Goal: Task Accomplishment & Management: Manage account settings

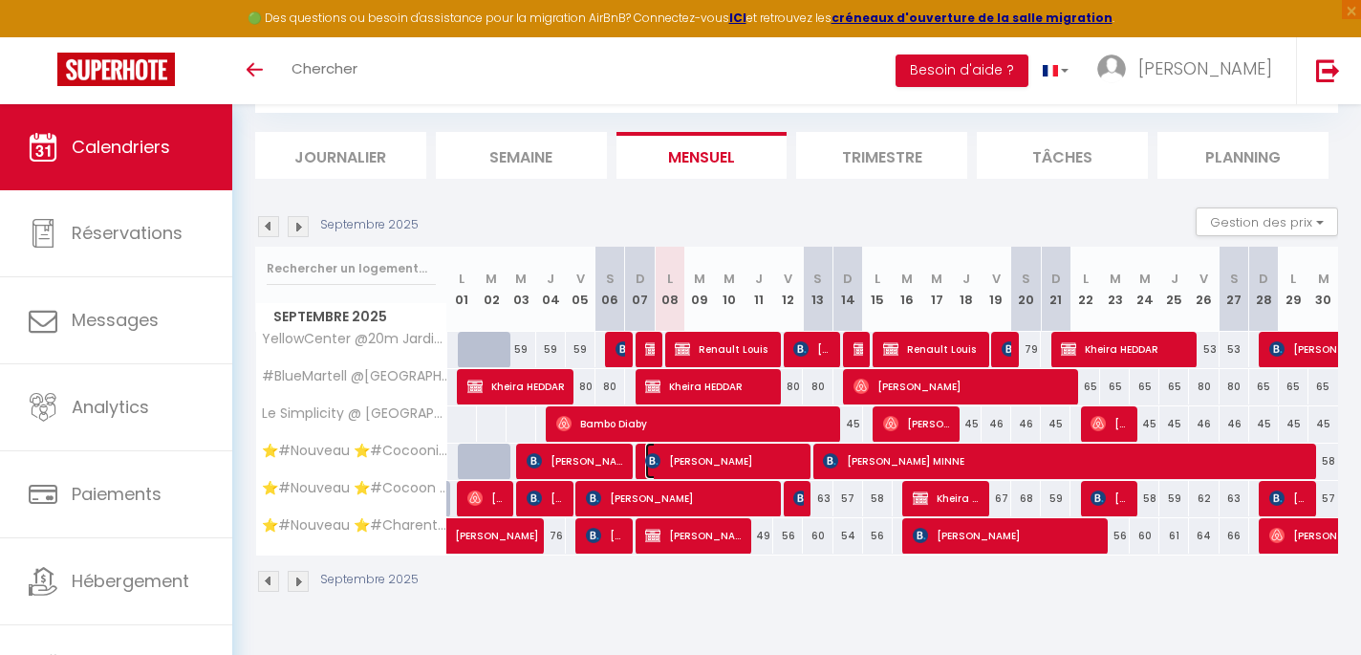
click at [705, 455] on span "[PERSON_NAME]" at bounding box center [724, 461] width 158 height 36
select select "OK"
select select "1"
select select "0"
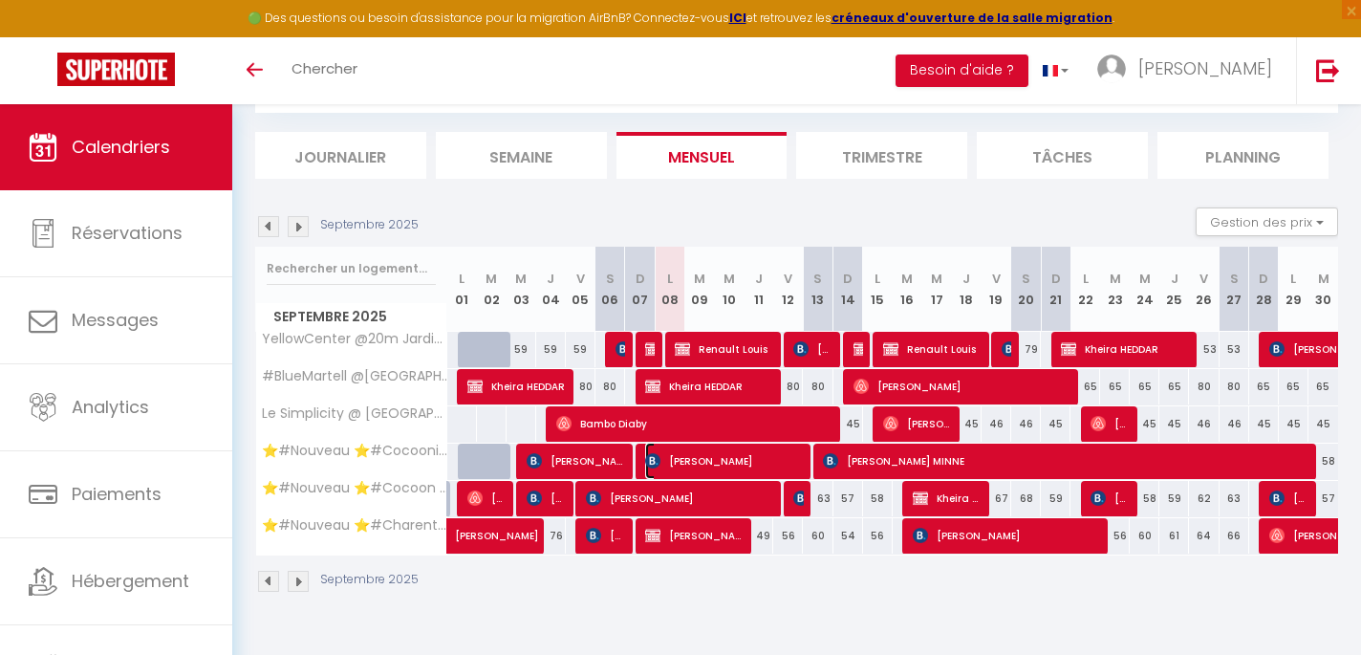
select select "1"
select select
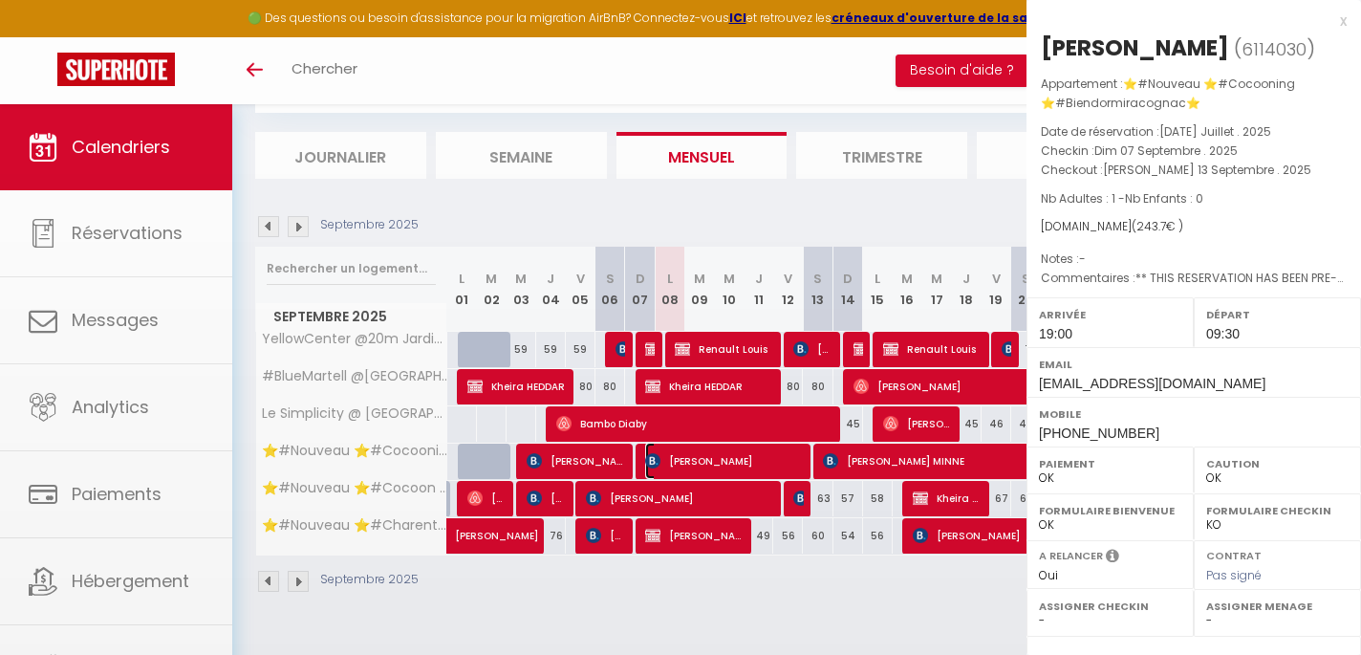
select select "51353"
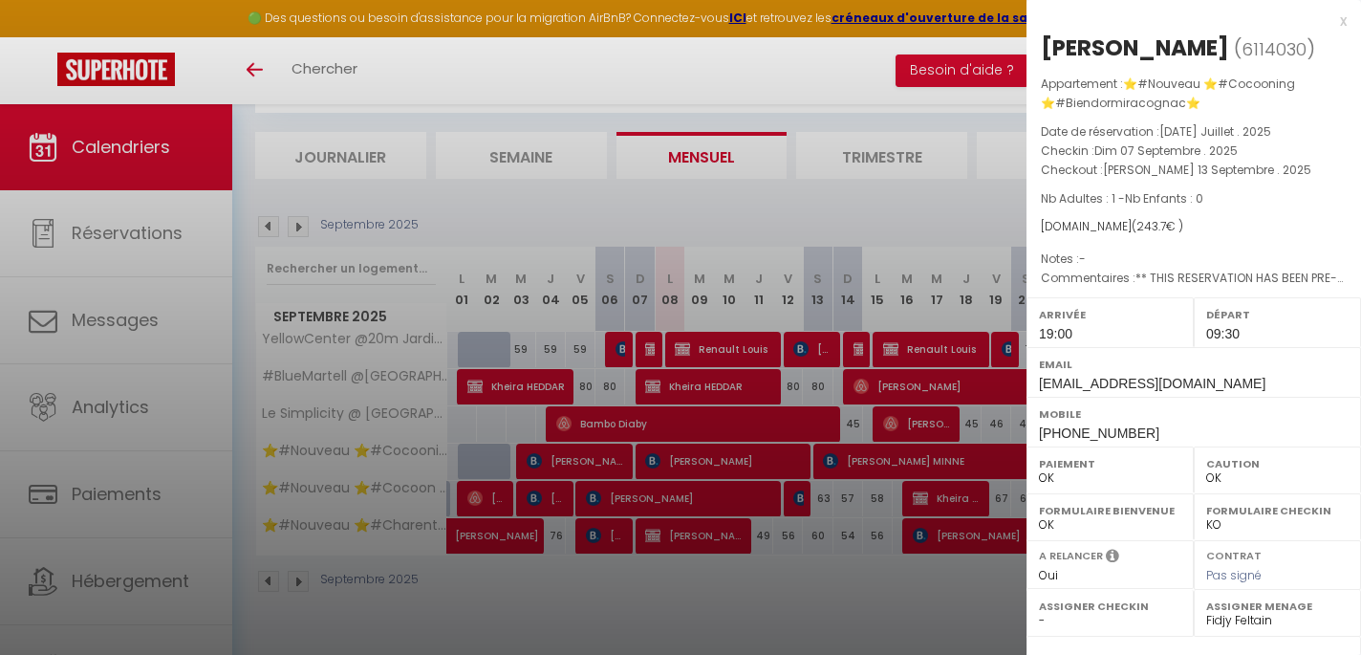
click at [1342, 20] on div "x" at bounding box center [1187, 21] width 320 height 23
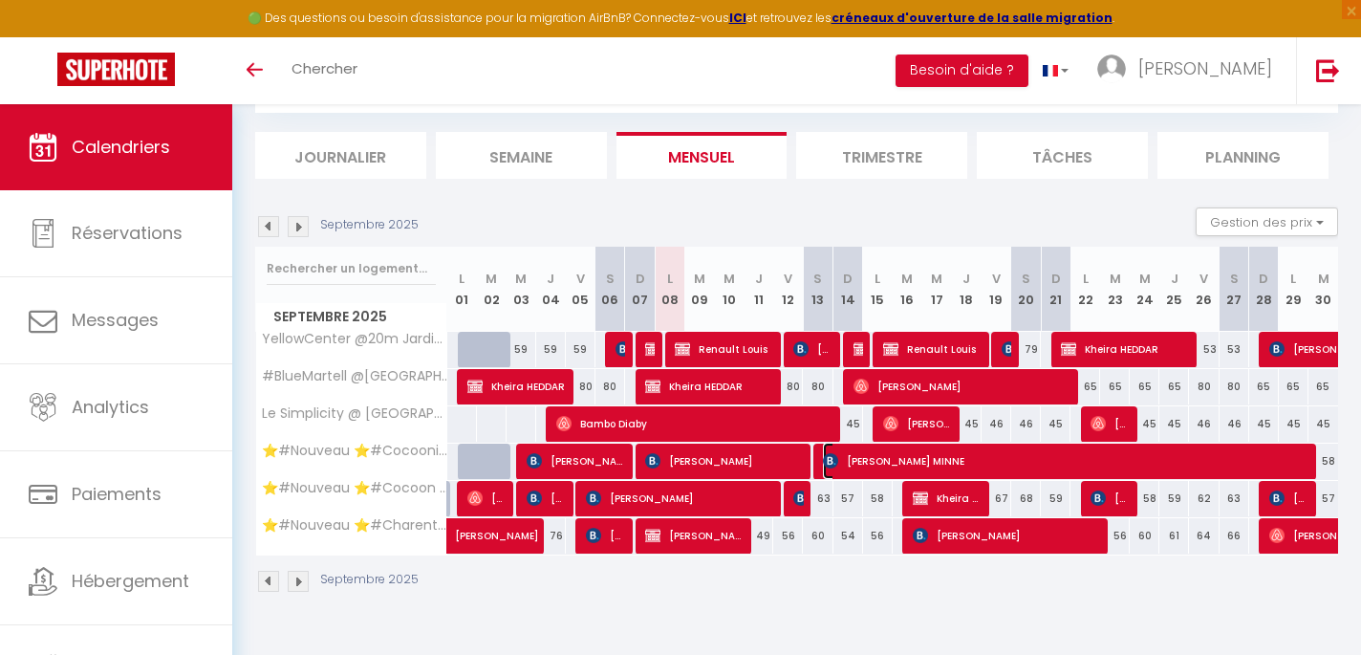
click at [989, 457] on span "[PERSON_NAME] MINNE" at bounding box center [1065, 461] width 484 height 36
select select "51297"
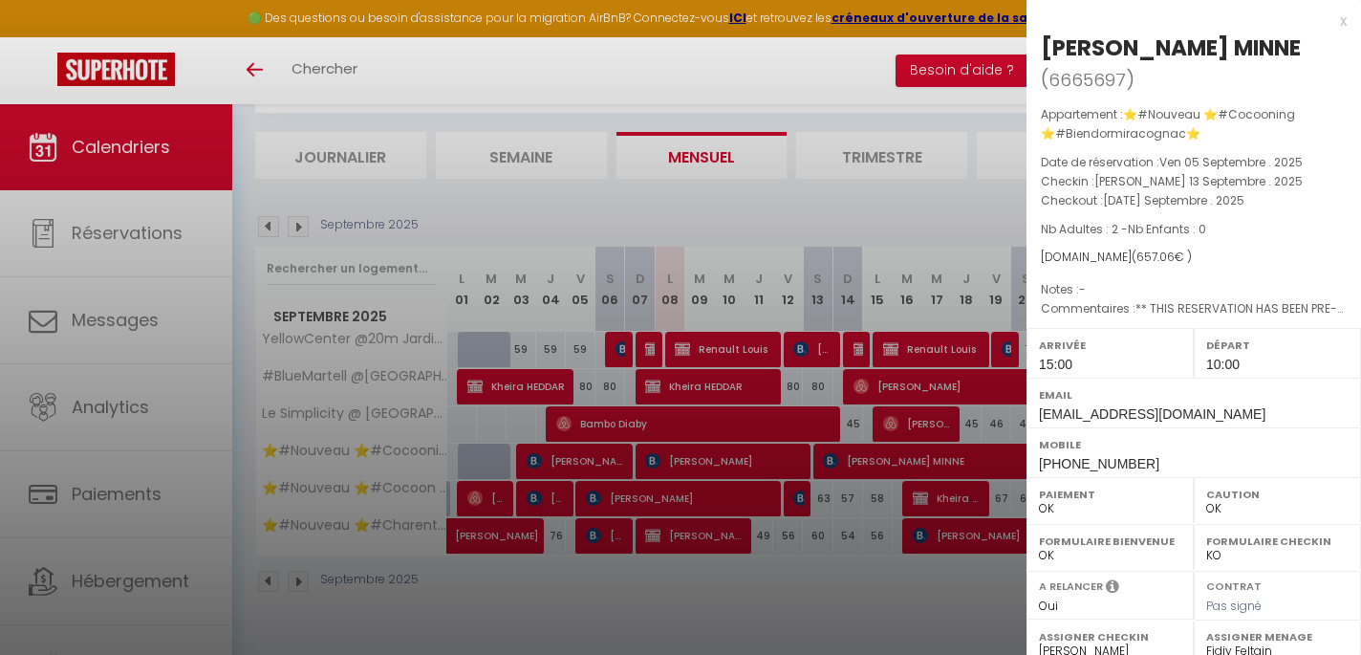
click at [1340, 24] on div "x" at bounding box center [1187, 21] width 320 height 23
